Goal: Information Seeking & Learning: Learn about a topic

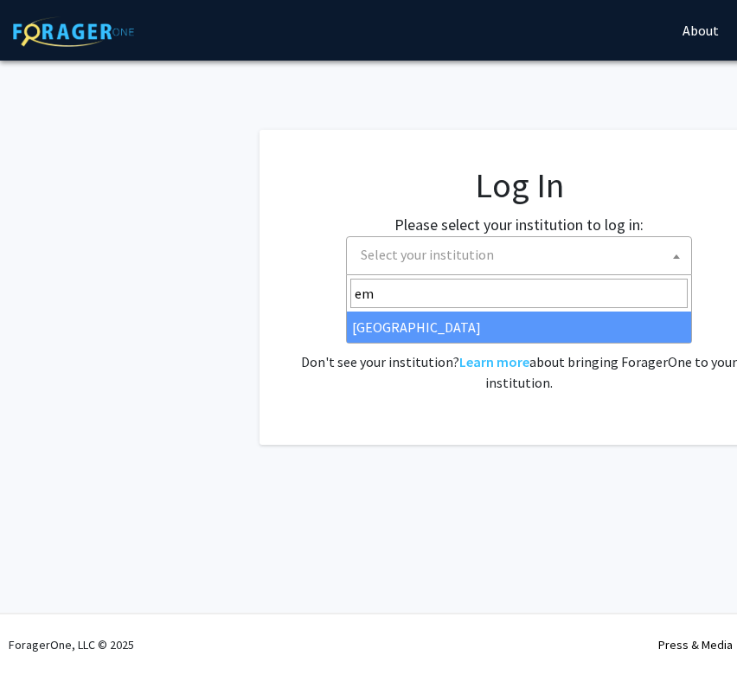
select select
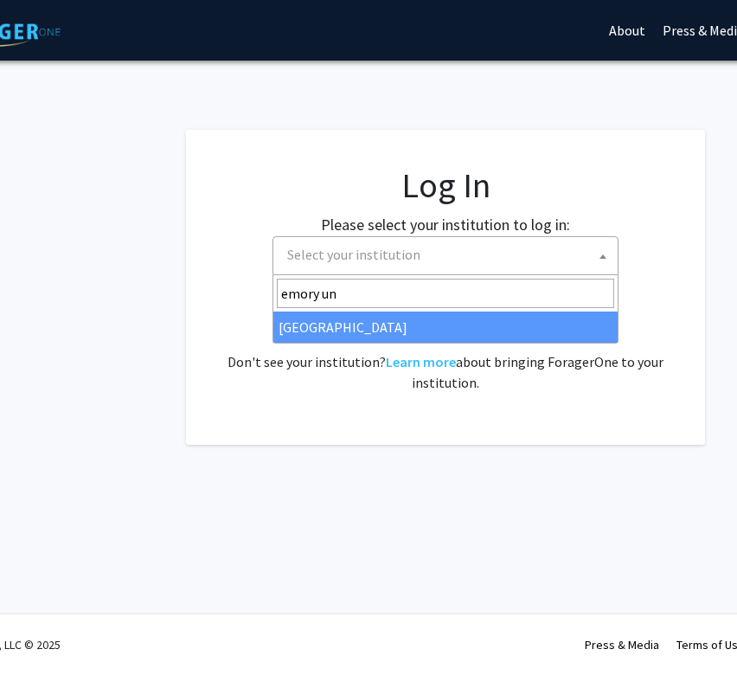
type input "emory un"
select select "12"
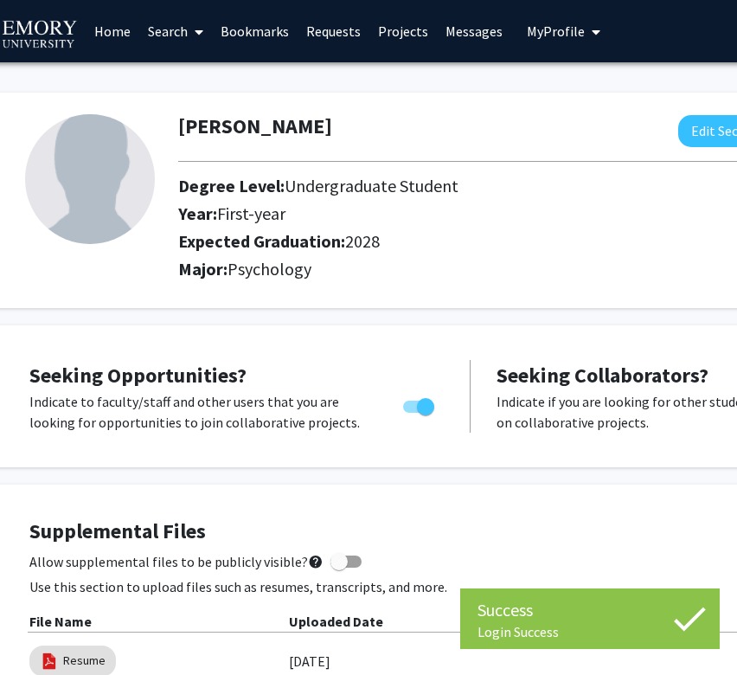
scroll to position [3, 50]
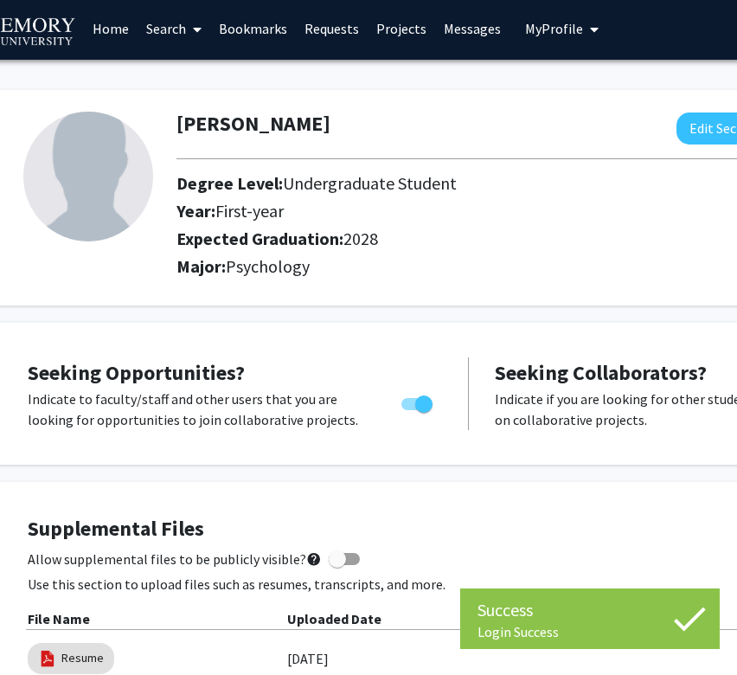
click at [226, 226] on div "Year: First-year" at bounding box center [497, 215] width 667 height 28
click at [233, 222] on span "First-year" at bounding box center [249, 211] width 68 height 22
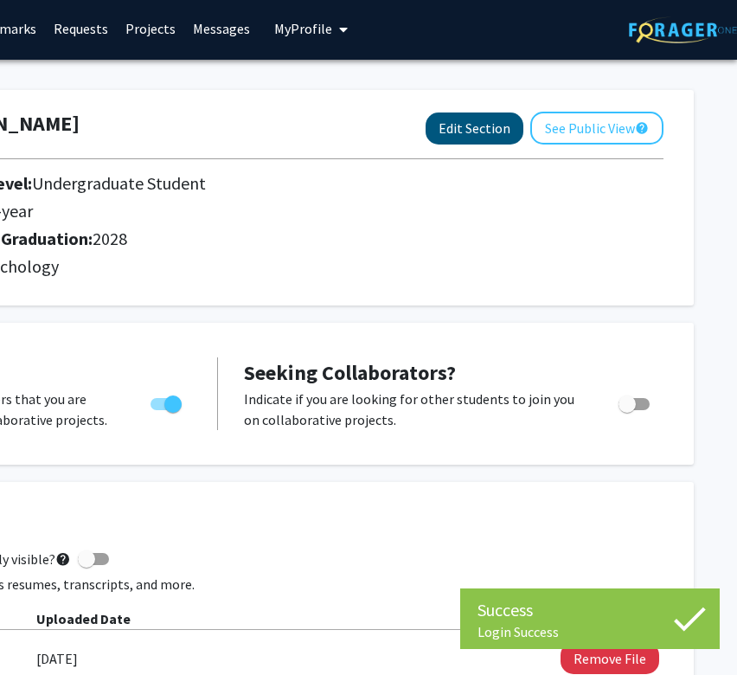
scroll to position [3, 301]
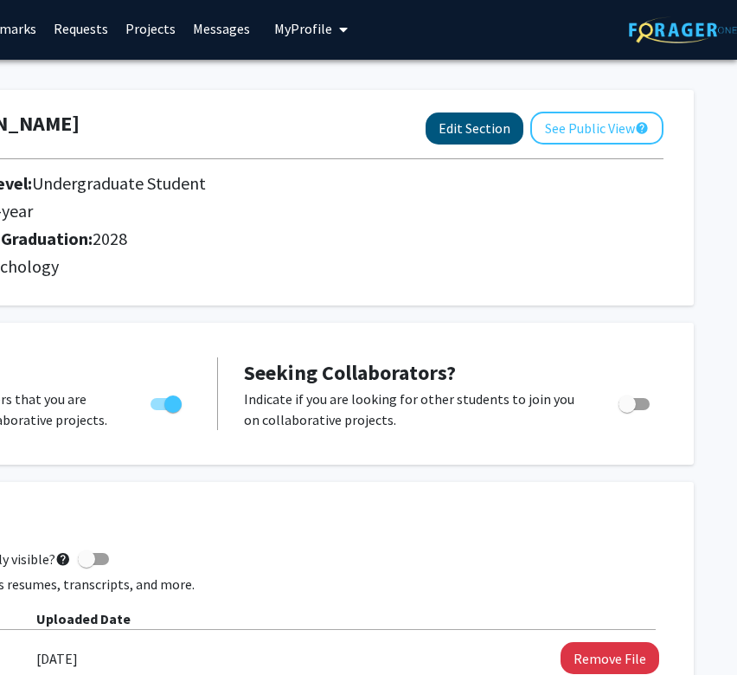
click at [479, 133] on button "Edit Section" at bounding box center [475, 128] width 98 height 32
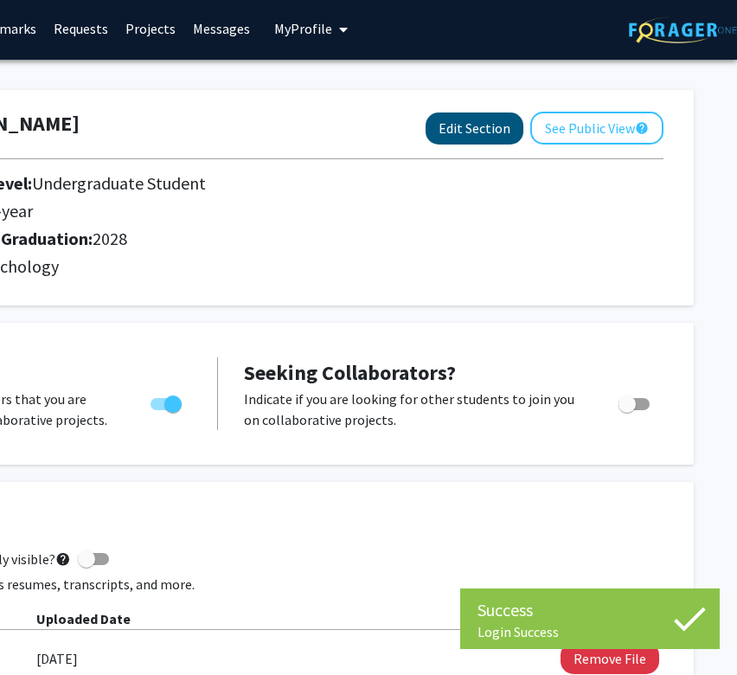
select select "first-year"
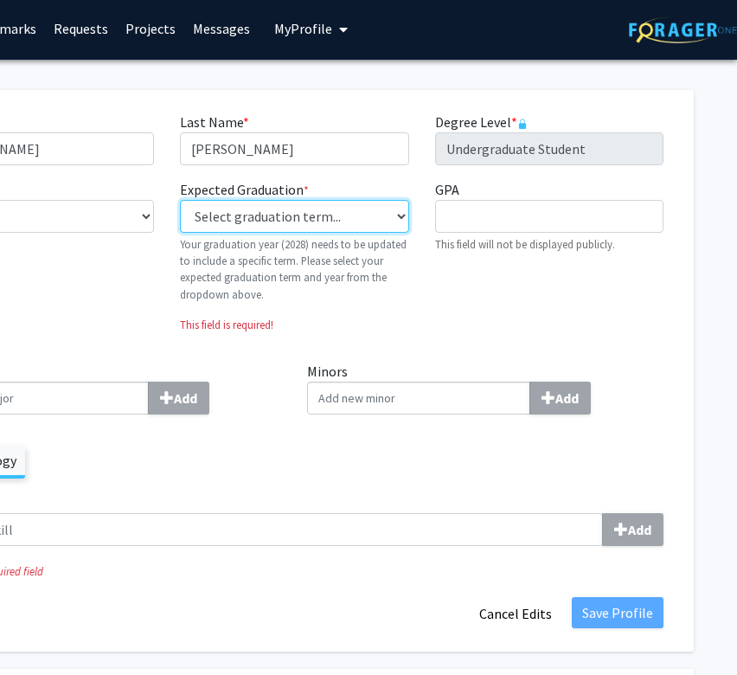
select select "42: spring_2028"
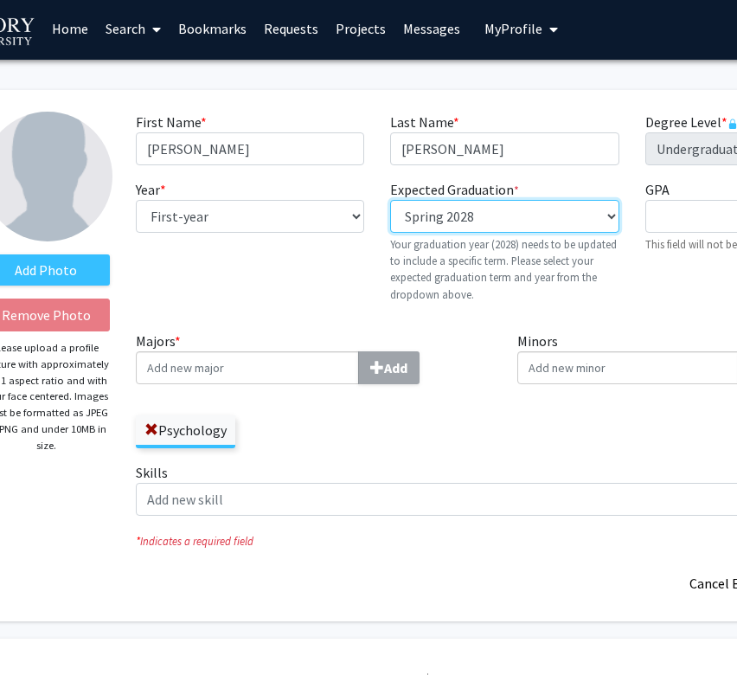
scroll to position [3, 0]
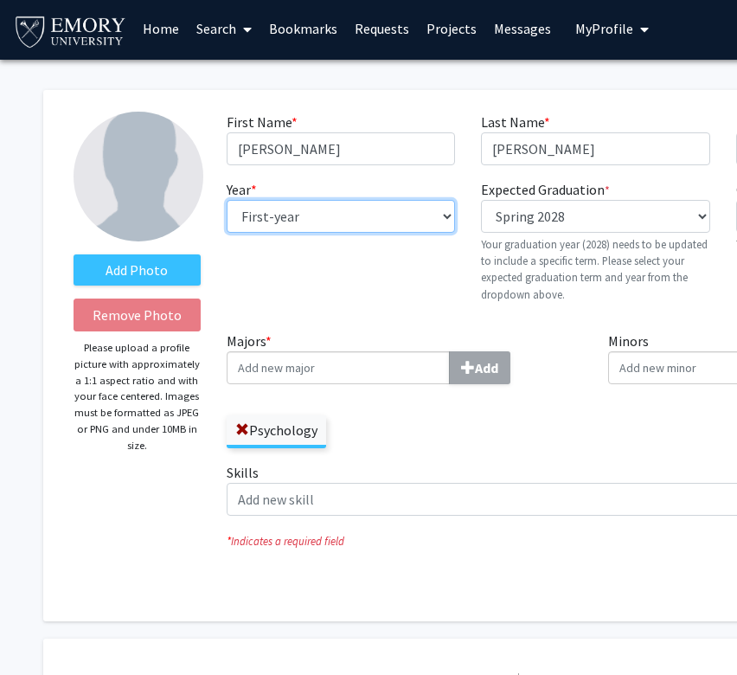
select select "sophomore"
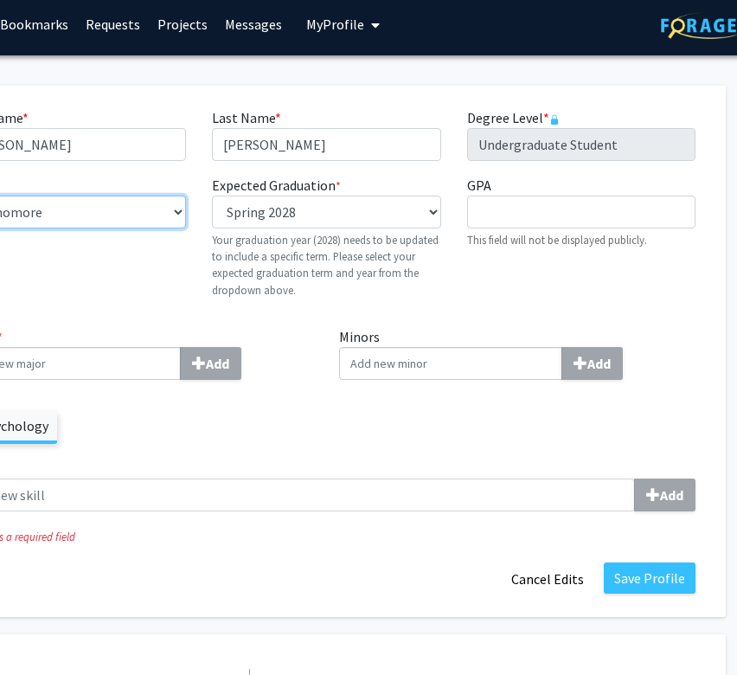
scroll to position [10, 269]
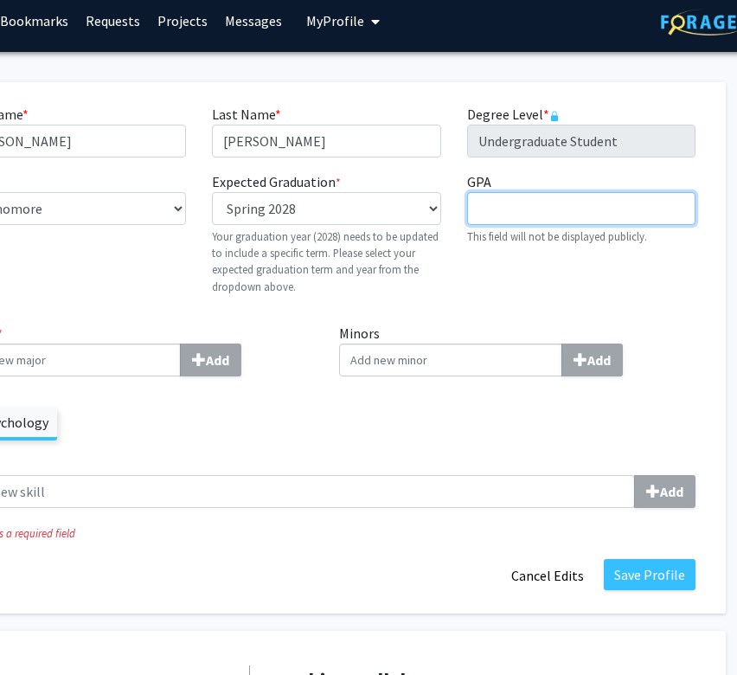
click at [550, 220] on input "GPA required" at bounding box center [581, 208] width 228 height 33
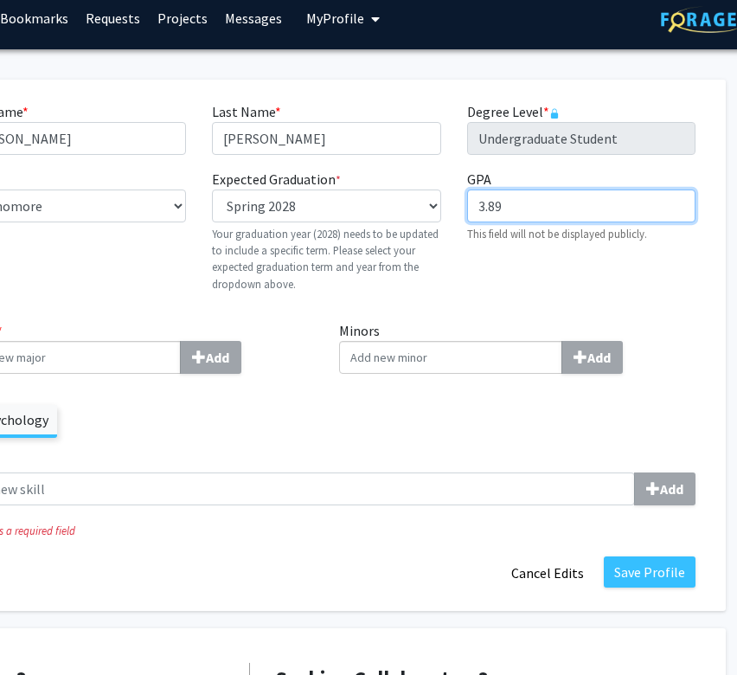
type input "3.89"
click at [558, 324] on label "Minors Add" at bounding box center [517, 347] width 357 height 54
click at [558, 341] on input "Minors Add" at bounding box center [450, 357] width 223 height 33
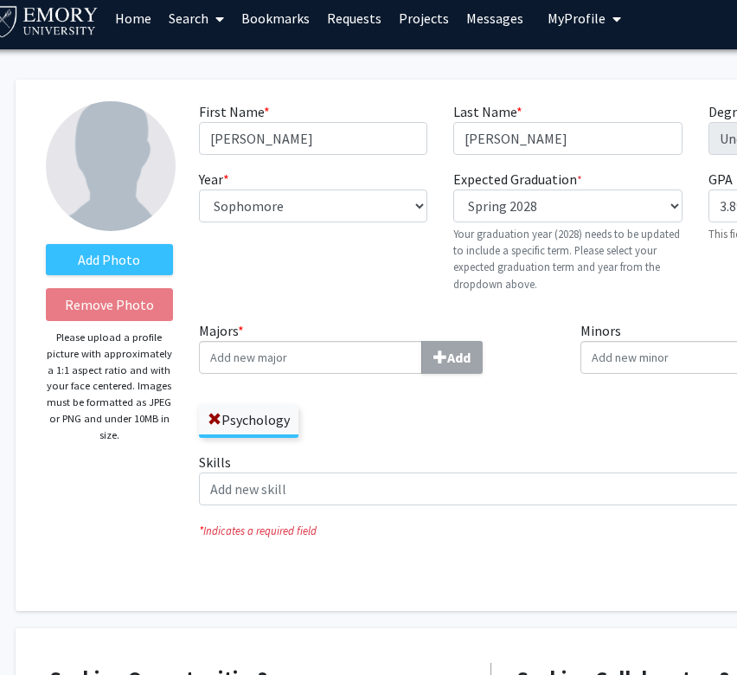
scroll to position [14, 13]
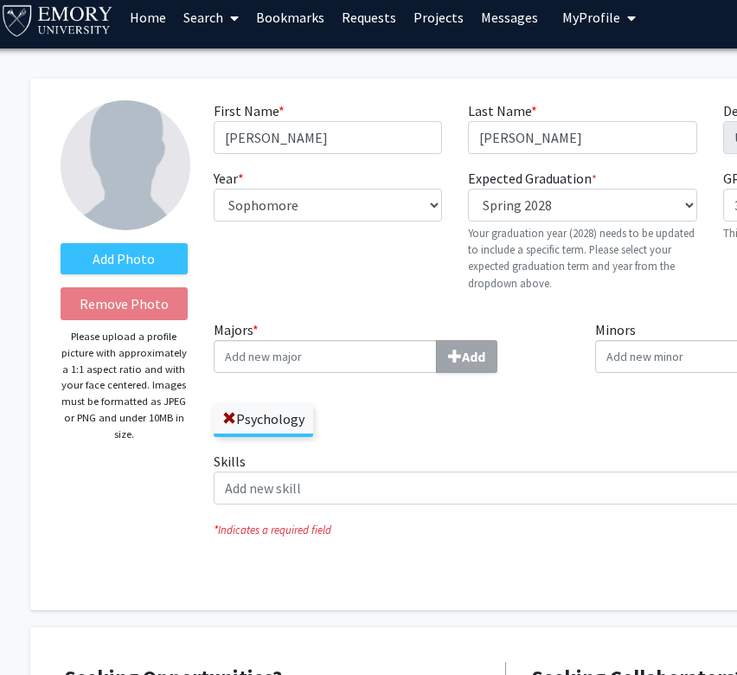
click at [320, 363] on input "Majors * Add" at bounding box center [325, 356] width 223 height 33
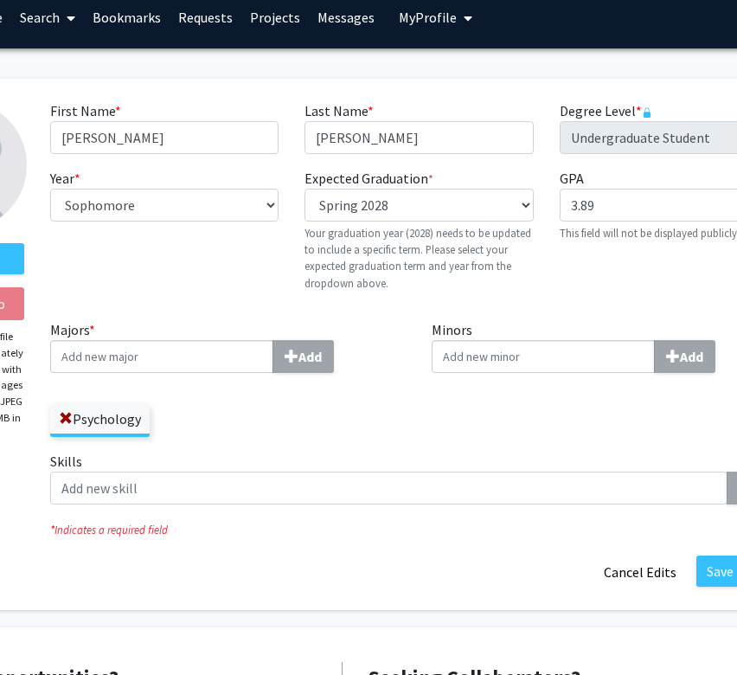
scroll to position [15, 227]
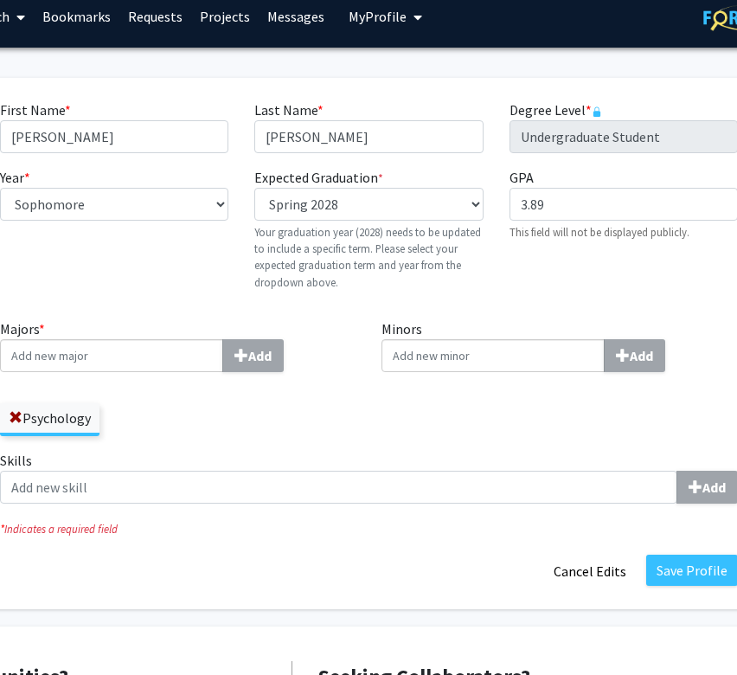
click at [492, 365] on input "Minors Add" at bounding box center [493, 355] width 223 height 33
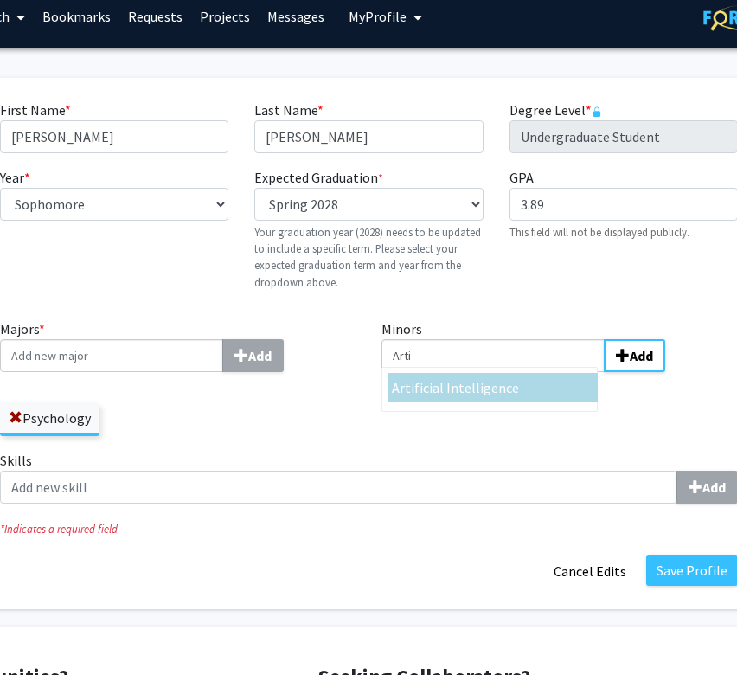
type input "Arti"
click at [505, 386] on span "ficial Intelligence" at bounding box center [467, 387] width 105 height 17
click at [505, 372] on input "Arti" at bounding box center [493, 355] width 223 height 33
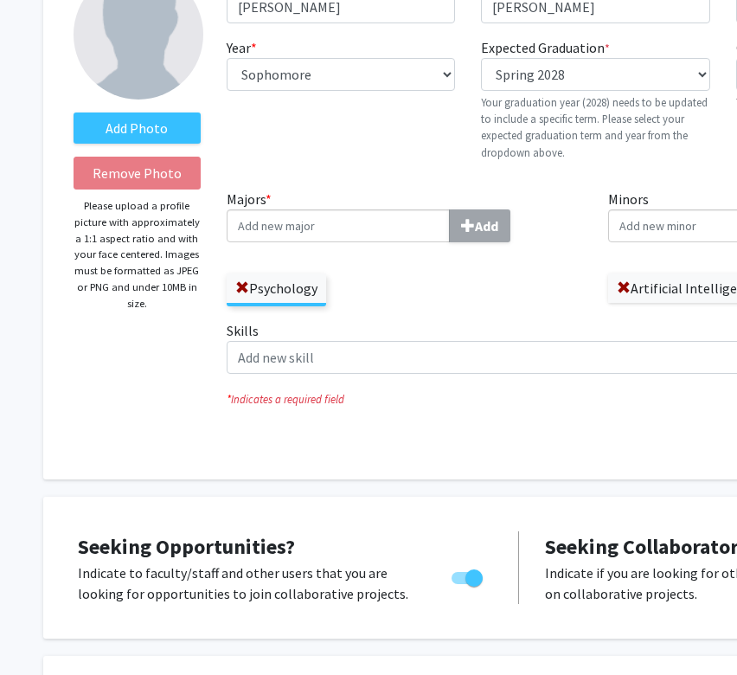
scroll to position [148, 0]
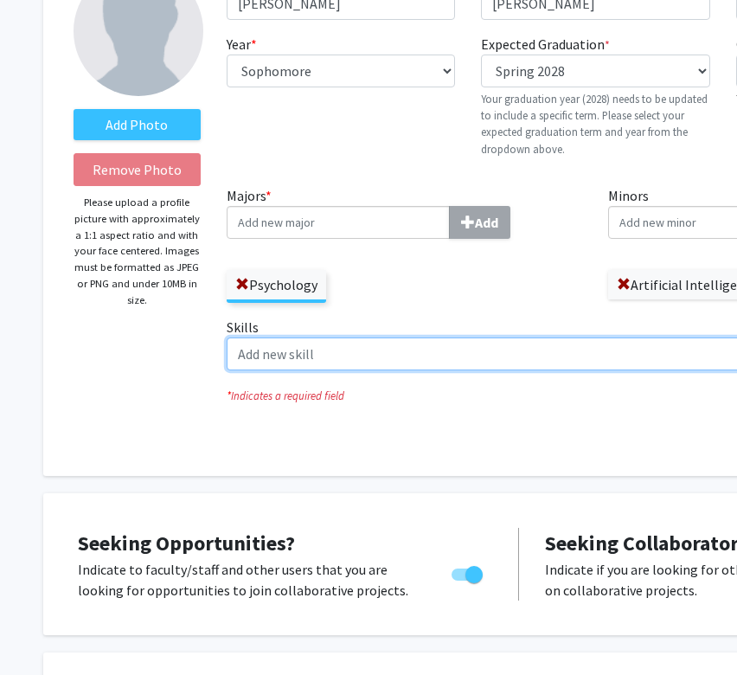
click at [283, 359] on input "Skills Add" at bounding box center [566, 353] width 678 height 33
type input "R"
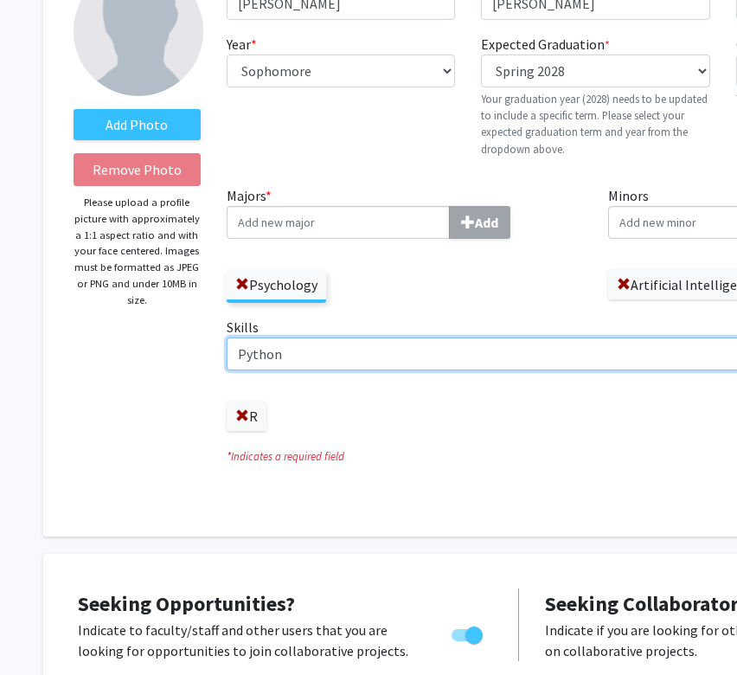
type input "Python"
type input "D"
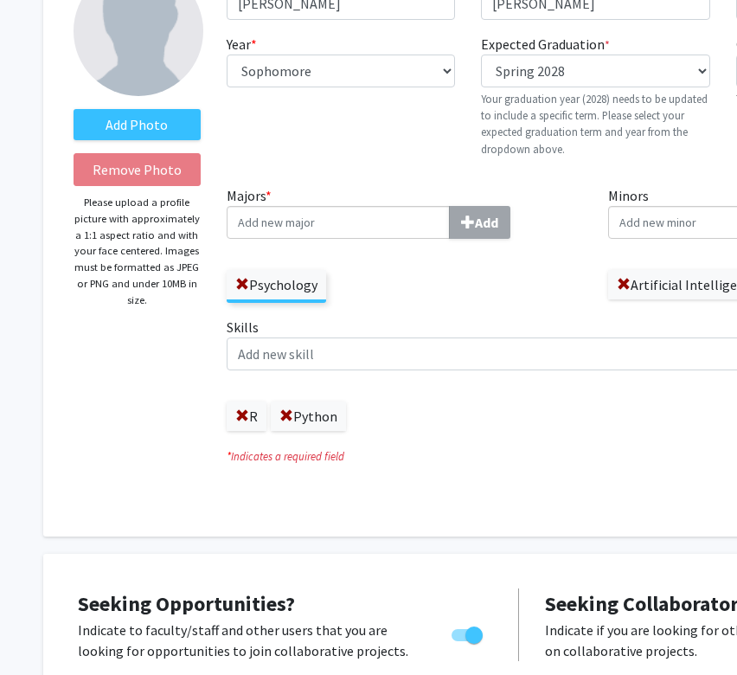
click at [550, 422] on div "R Python" at bounding box center [596, 407] width 738 height 47
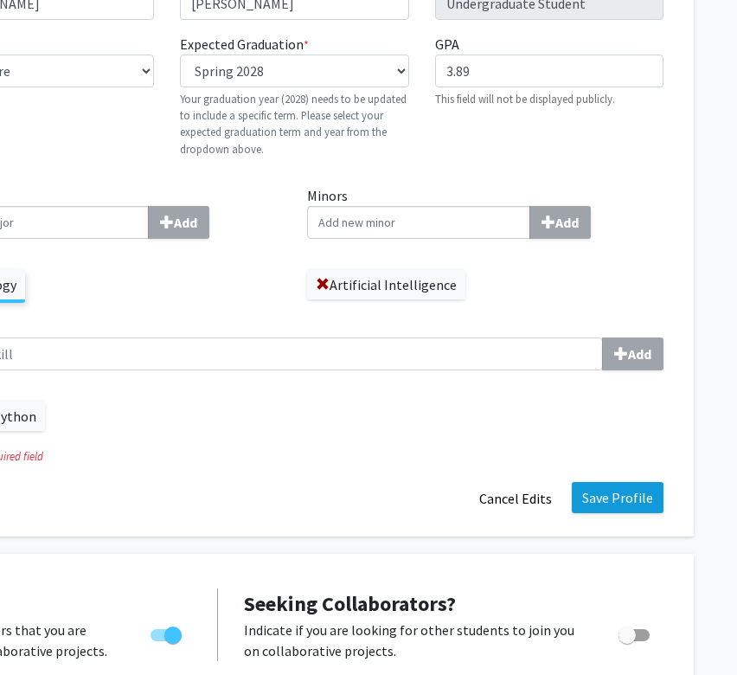
scroll to position [148, 301]
click at [628, 508] on button "Save Profile" at bounding box center [618, 497] width 92 height 31
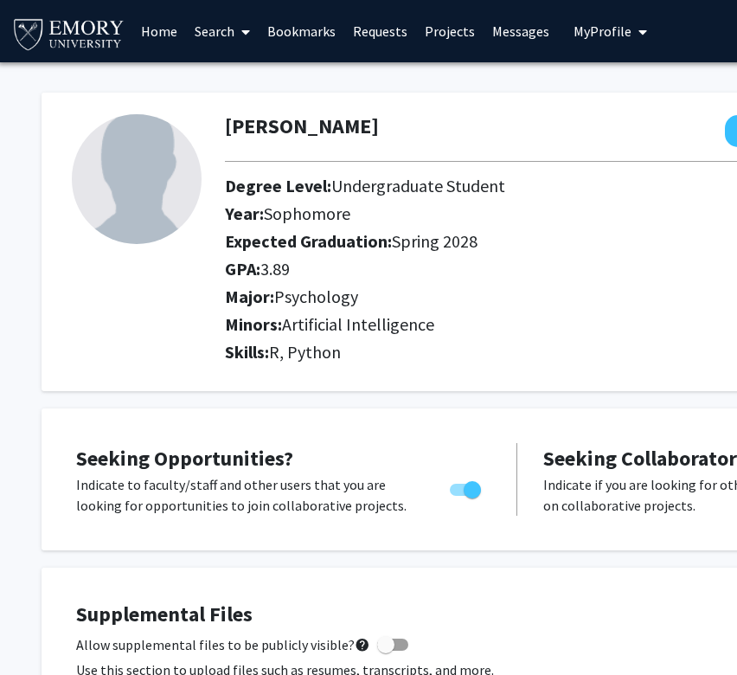
scroll to position [0, 2]
click at [172, 22] on link "Home" at bounding box center [159, 31] width 54 height 61
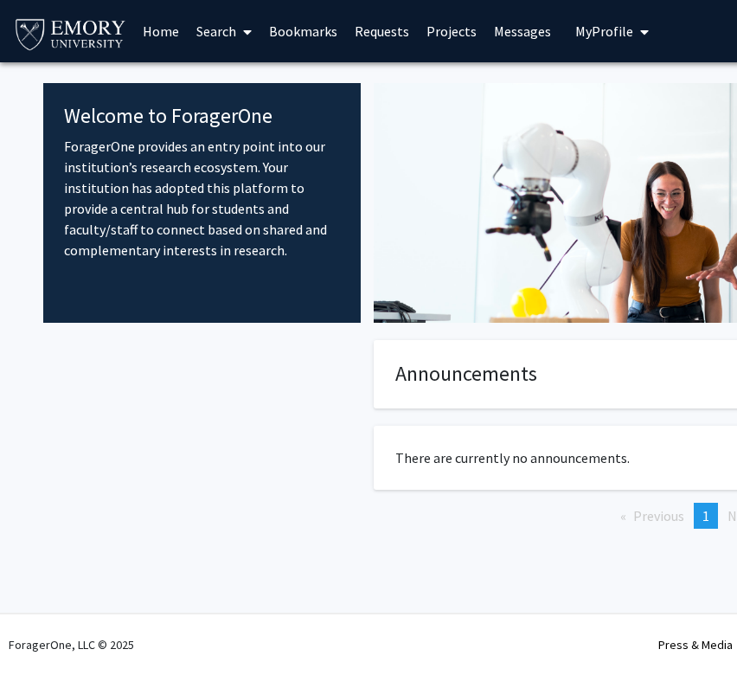
click at [221, 42] on link "Search" at bounding box center [224, 31] width 73 height 61
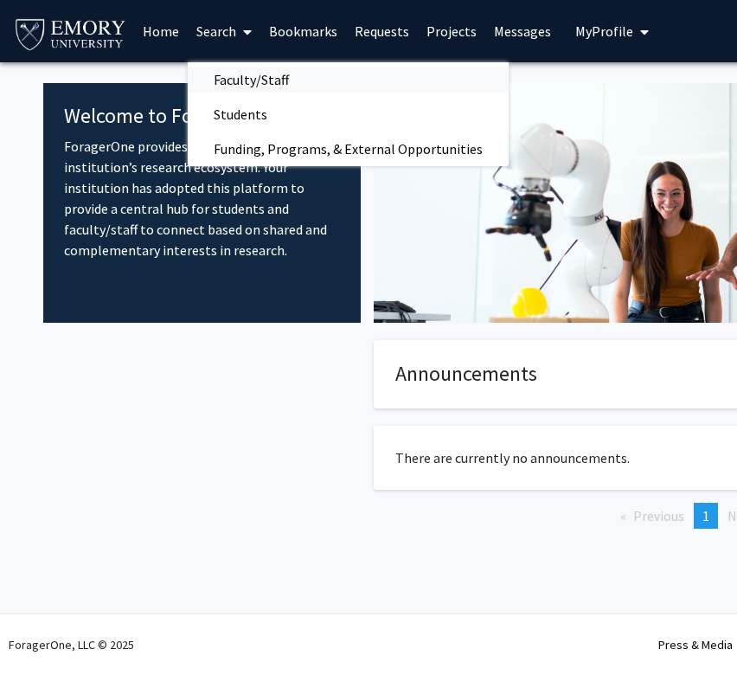
click at [237, 81] on span "Faculty/Staff" at bounding box center [251, 79] width 127 height 35
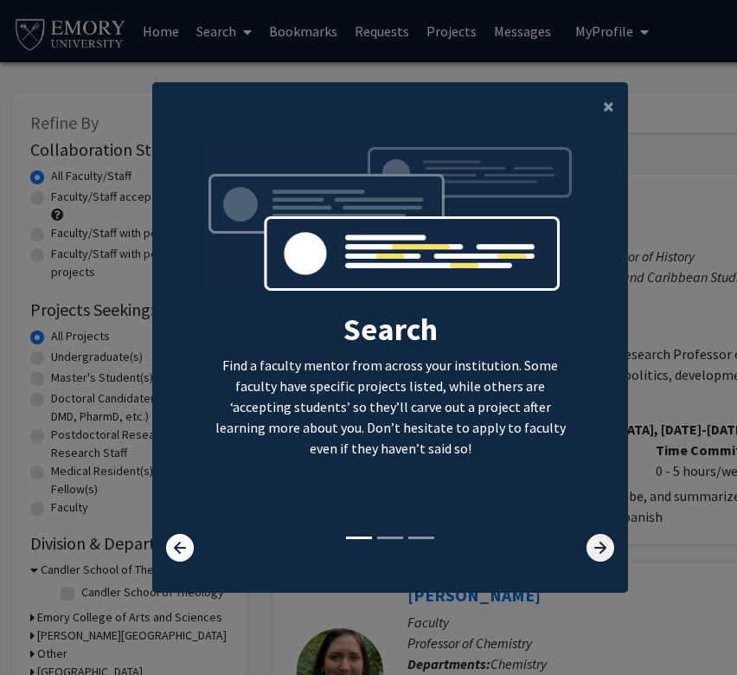
click at [590, 544] on icon at bounding box center [601, 548] width 28 height 28
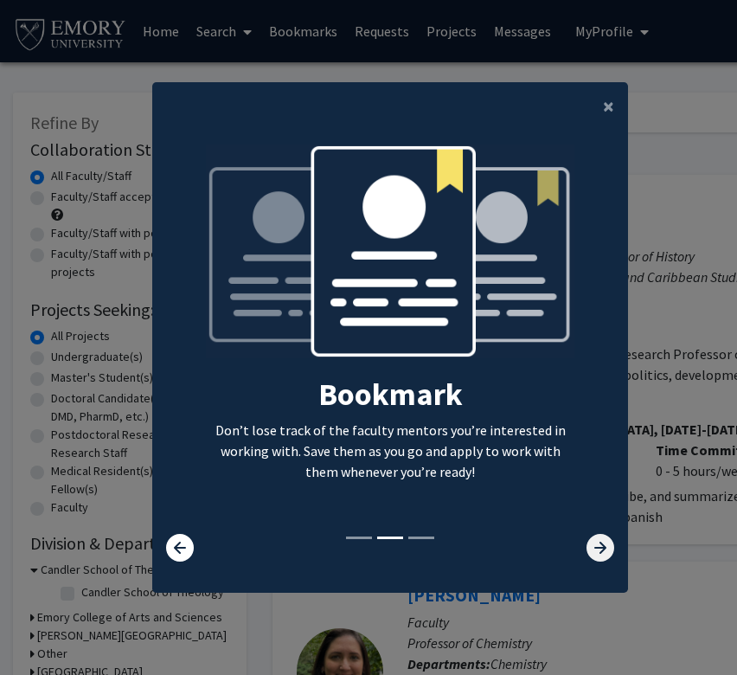
click at [590, 545] on icon at bounding box center [601, 548] width 28 height 28
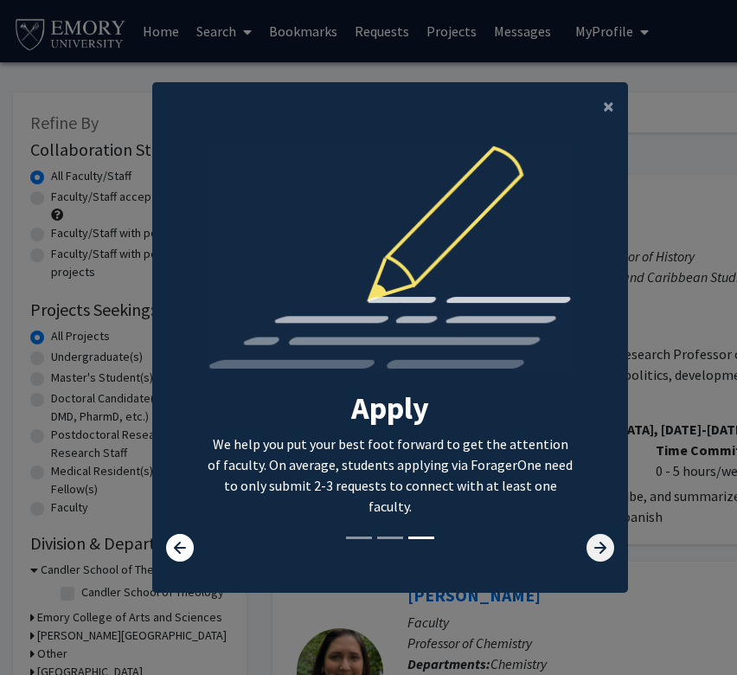
click at [590, 545] on icon at bounding box center [601, 548] width 28 height 28
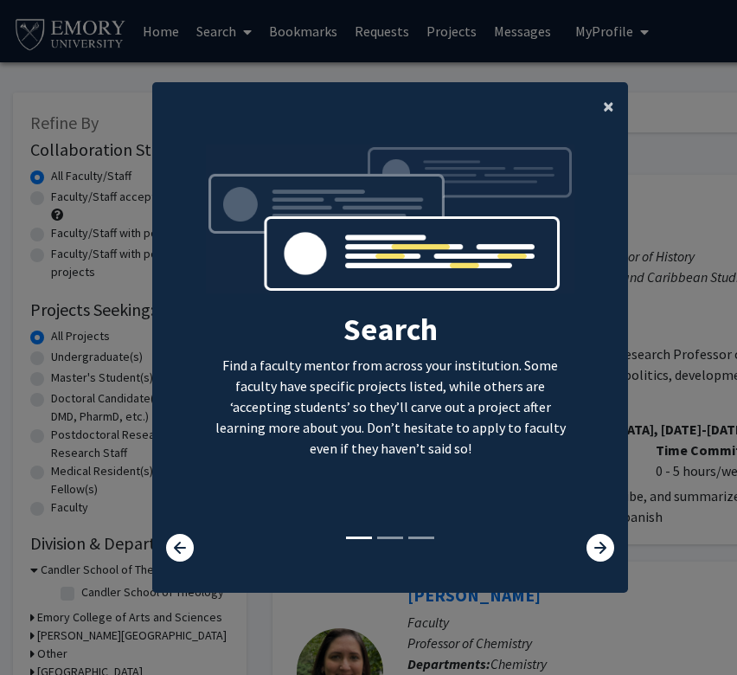
click at [607, 102] on span "×" at bounding box center [608, 106] width 11 height 27
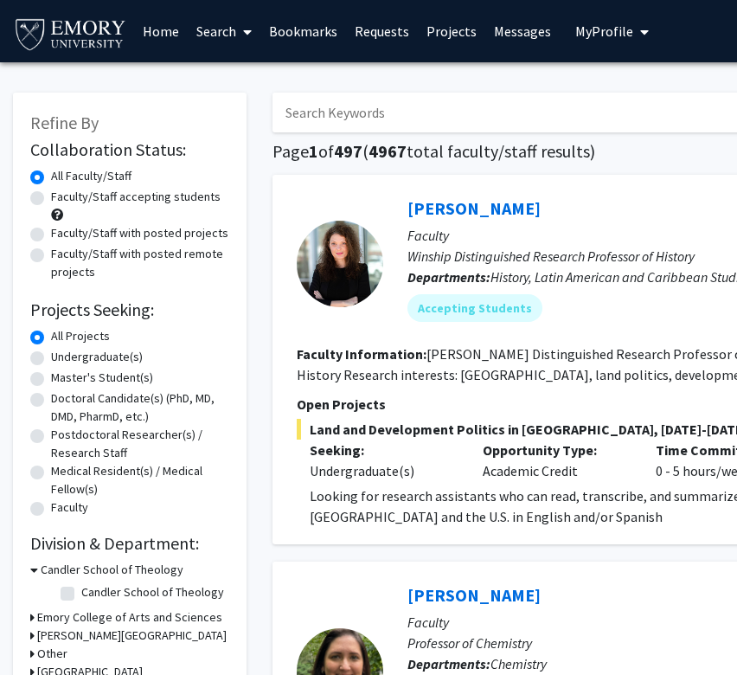
click at [48, 361] on div "Undergraduate(s)" at bounding box center [129, 358] width 199 height 21
click at [51, 360] on label "Undergraduate(s)" at bounding box center [97, 357] width 92 height 18
click at [51, 359] on input "Undergraduate(s)" at bounding box center [56, 353] width 11 height 11
radio input "true"
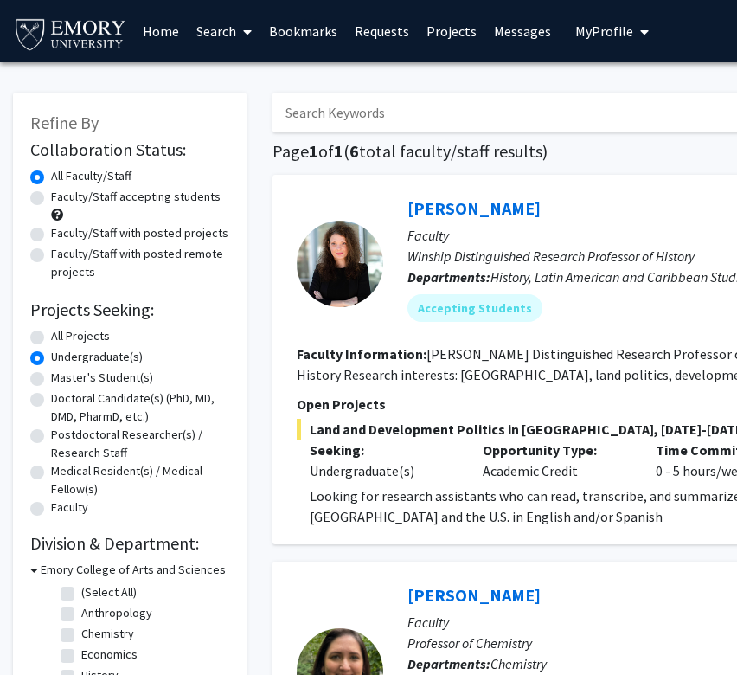
click at [152, 202] on label "Faculty/Staff accepting students" at bounding box center [136, 197] width 170 height 18
click at [62, 199] on input "Faculty/Staff accepting students" at bounding box center [56, 193] width 11 height 11
radio input "true"
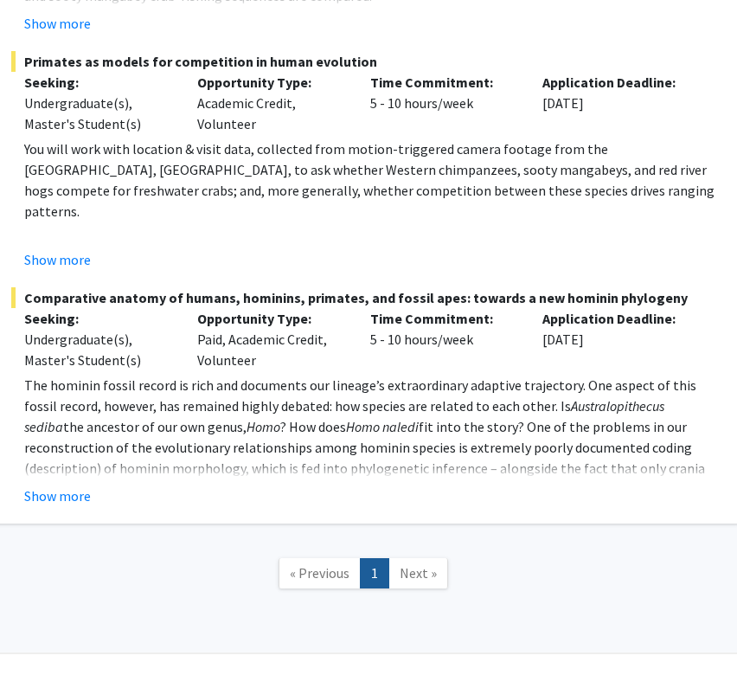
scroll to position [3854, 288]
